Goal: Entertainment & Leisure: Consume media (video, audio)

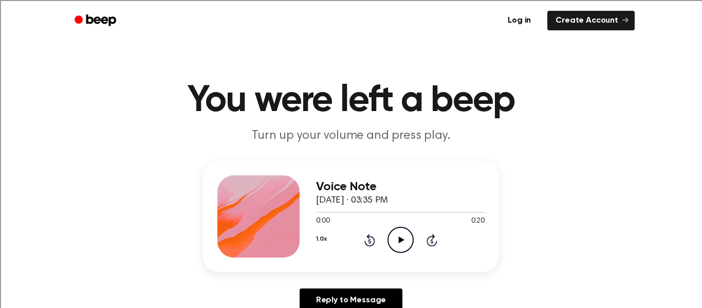
click at [403, 238] on icon "Play Audio" at bounding box center [401, 240] width 26 height 26
click at [401, 239] on icon at bounding box center [401, 240] width 6 height 7
click at [405, 241] on icon "Play Audio" at bounding box center [401, 240] width 26 height 26
click at [406, 242] on icon "Play Audio" at bounding box center [401, 240] width 26 height 26
click at [404, 244] on icon "Play Audio" at bounding box center [401, 240] width 26 height 26
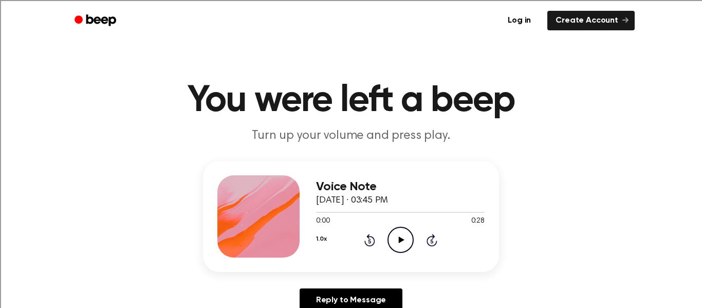
click at [402, 233] on icon "Play Audio" at bounding box center [401, 240] width 26 height 26
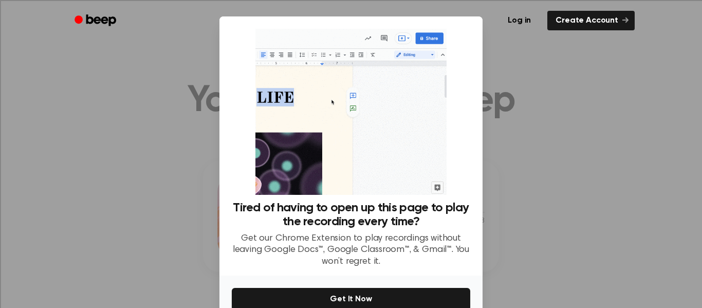
click at [530, 121] on div at bounding box center [351, 154] width 702 height 308
click at [579, 157] on div at bounding box center [351, 154] width 702 height 308
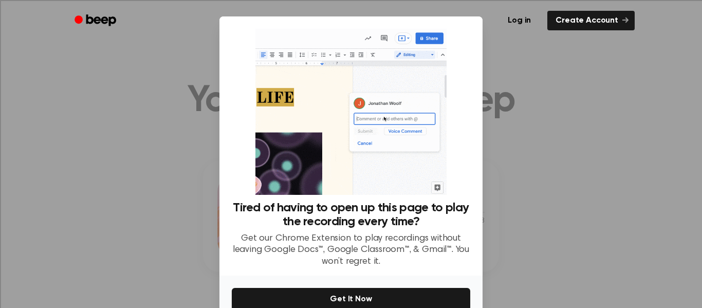
click at [581, 159] on div at bounding box center [351, 154] width 702 height 308
click at [576, 165] on div at bounding box center [351, 154] width 702 height 308
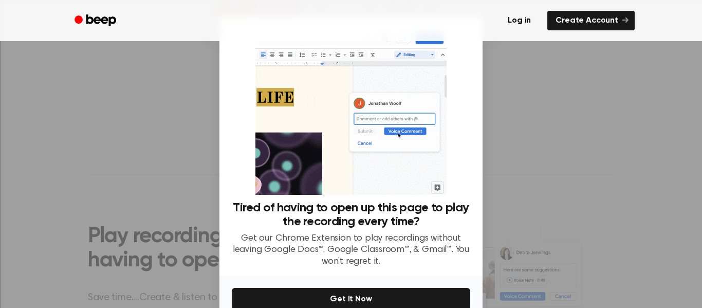
scroll to position [54, 0]
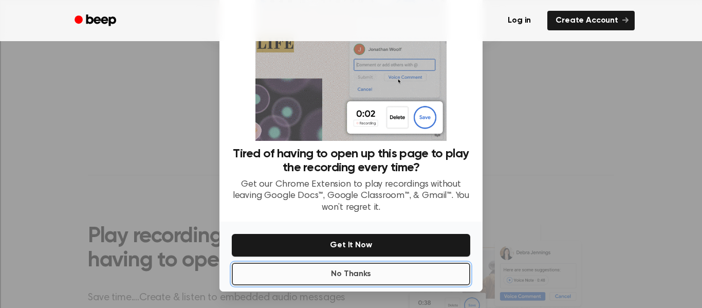
click at [405, 284] on button "No Thanks" at bounding box center [351, 274] width 239 height 23
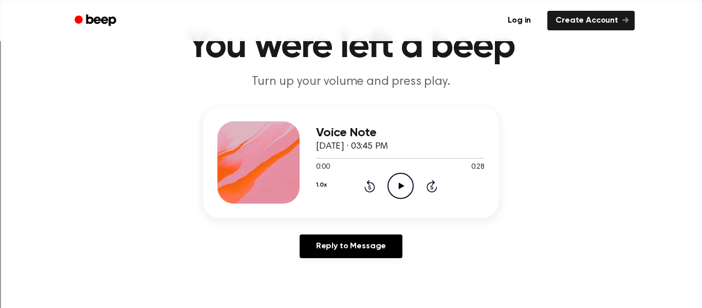
scroll to position [0, 0]
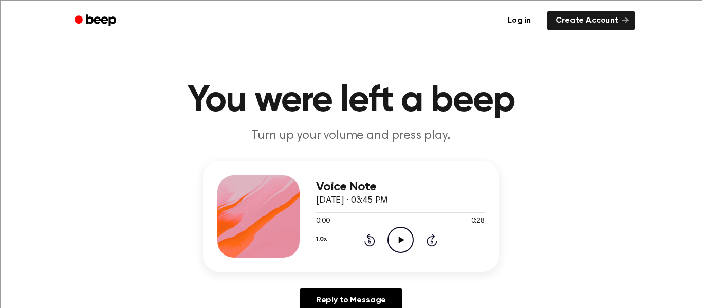
click at [397, 242] on icon "Play Audio" at bounding box center [401, 240] width 26 height 26
click at [399, 239] on icon at bounding box center [401, 240] width 6 height 7
click at [395, 248] on icon "Play Audio" at bounding box center [401, 240] width 26 height 26
click at [409, 245] on icon "Play Audio" at bounding box center [401, 240] width 26 height 26
click at [404, 242] on icon "Play Audio" at bounding box center [401, 240] width 26 height 26
